Goal: Information Seeking & Learning: Learn about a topic

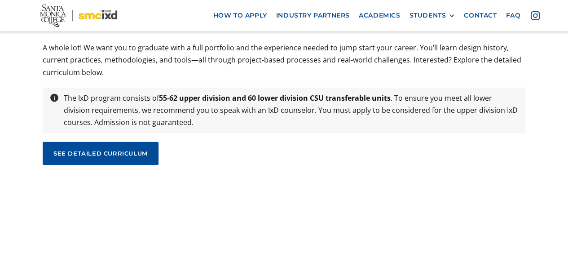
scroll to position [3032, 0]
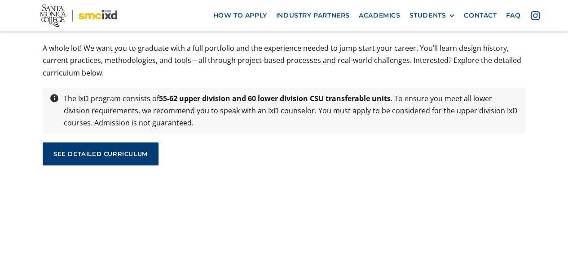
click at [103, 150] on div "see detailed curriculum" at bounding box center [100, 154] width 94 height 8
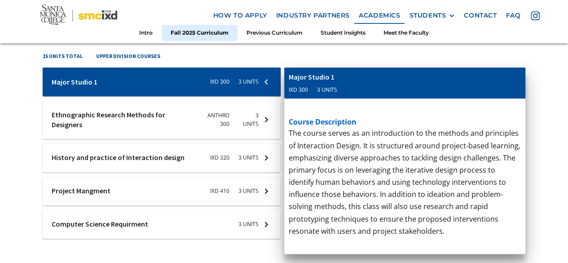
scroll to position [372, 0]
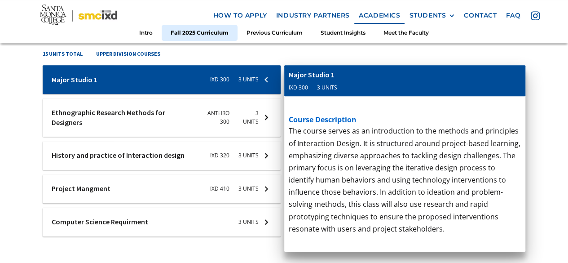
click at [142, 110] on div at bounding box center [162, 117] width 238 height 38
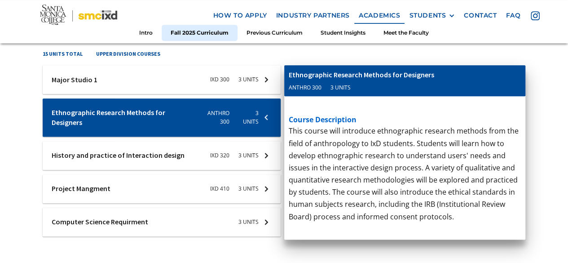
click at [120, 218] on div at bounding box center [162, 222] width 238 height 29
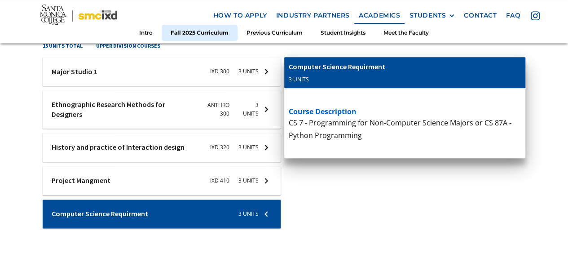
scroll to position [418, 0]
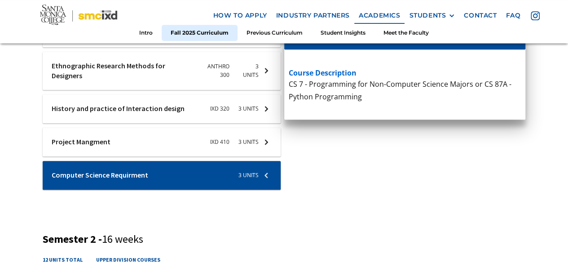
click at [324, 214] on p "This course contextualizes project management for interaction designers through…" at bounding box center [405, 169] width 233 height 183
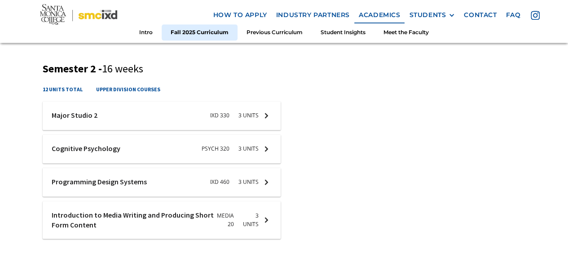
click at [333, 187] on p "Basic introductory course in writing for all forms of screen and new media. Emp…" at bounding box center [405, 258] width 233 height 195
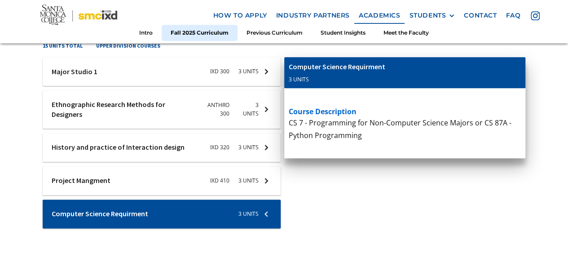
scroll to position [394, 0]
